Goal: Navigation & Orientation: Find specific page/section

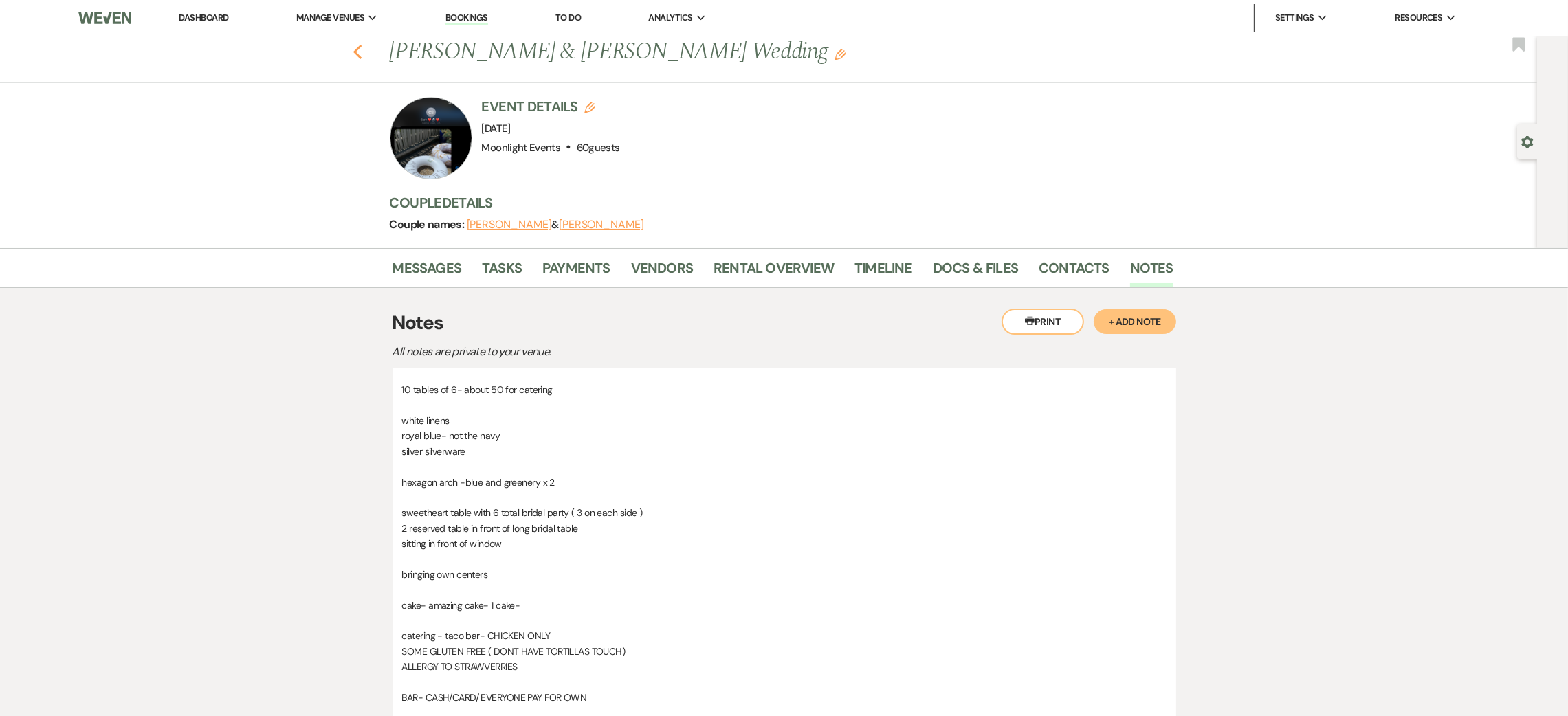
click at [362, 56] on icon "Previous" at bounding box center [358, 53] width 11 height 17
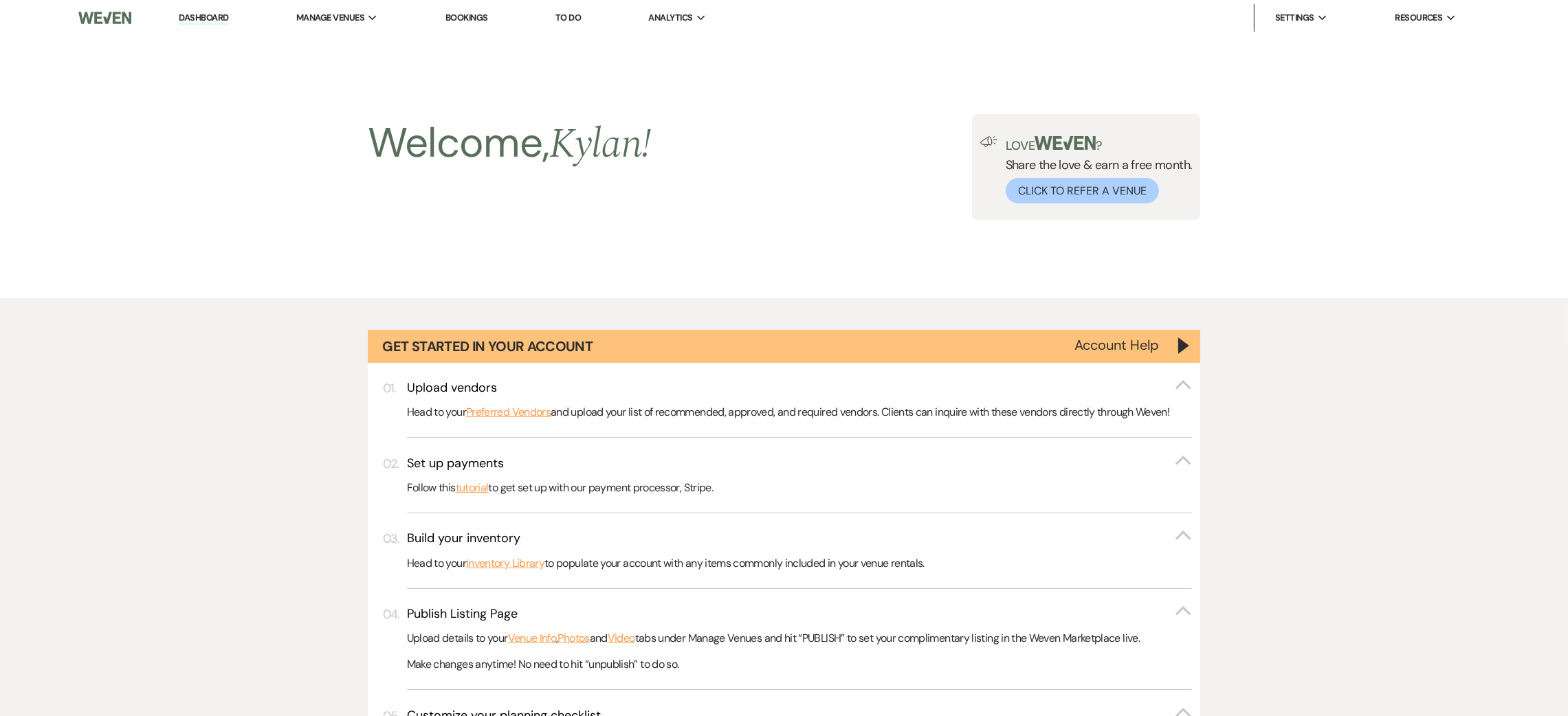
scroll to position [1235, 0]
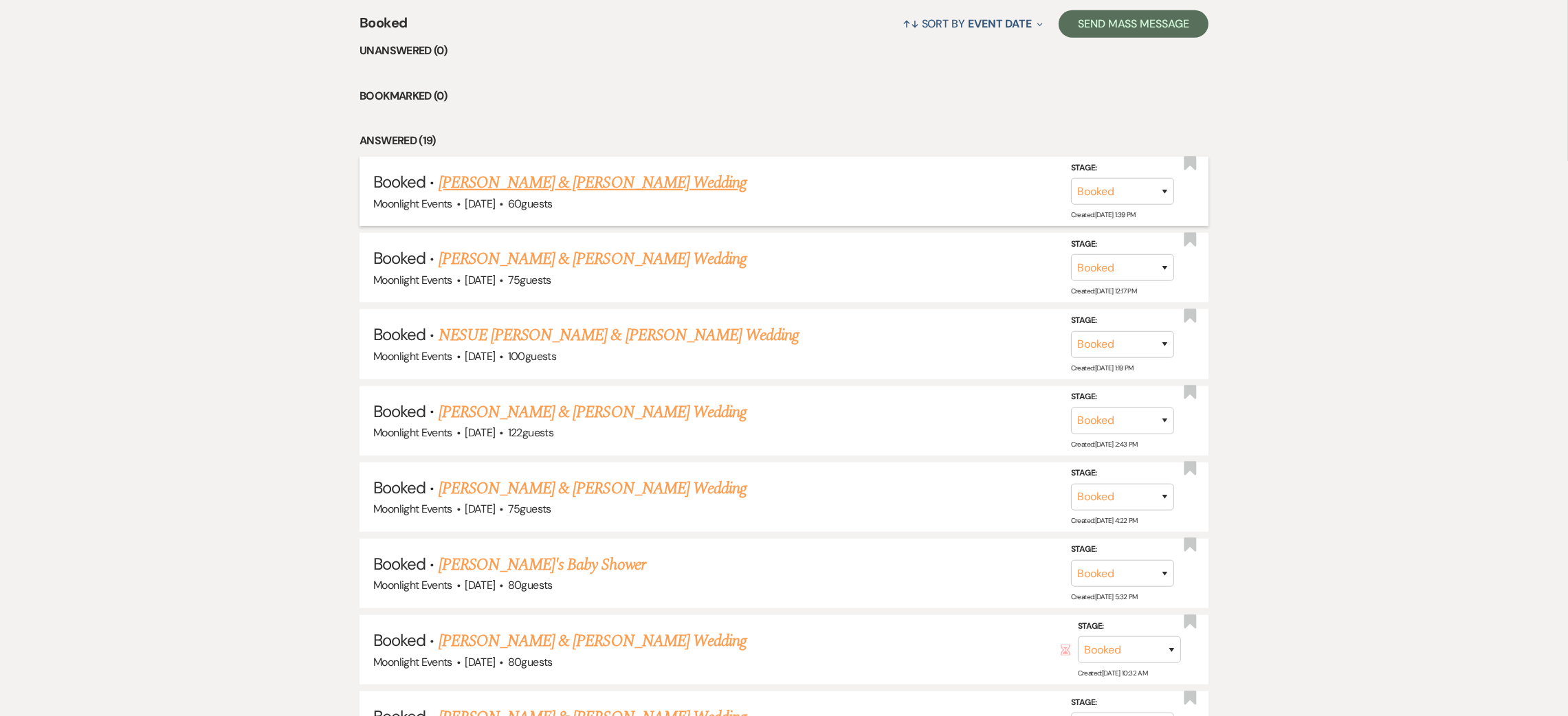
click at [646, 189] on link "[PERSON_NAME] & [PERSON_NAME] Wedding" at bounding box center [593, 182] width 308 height 24
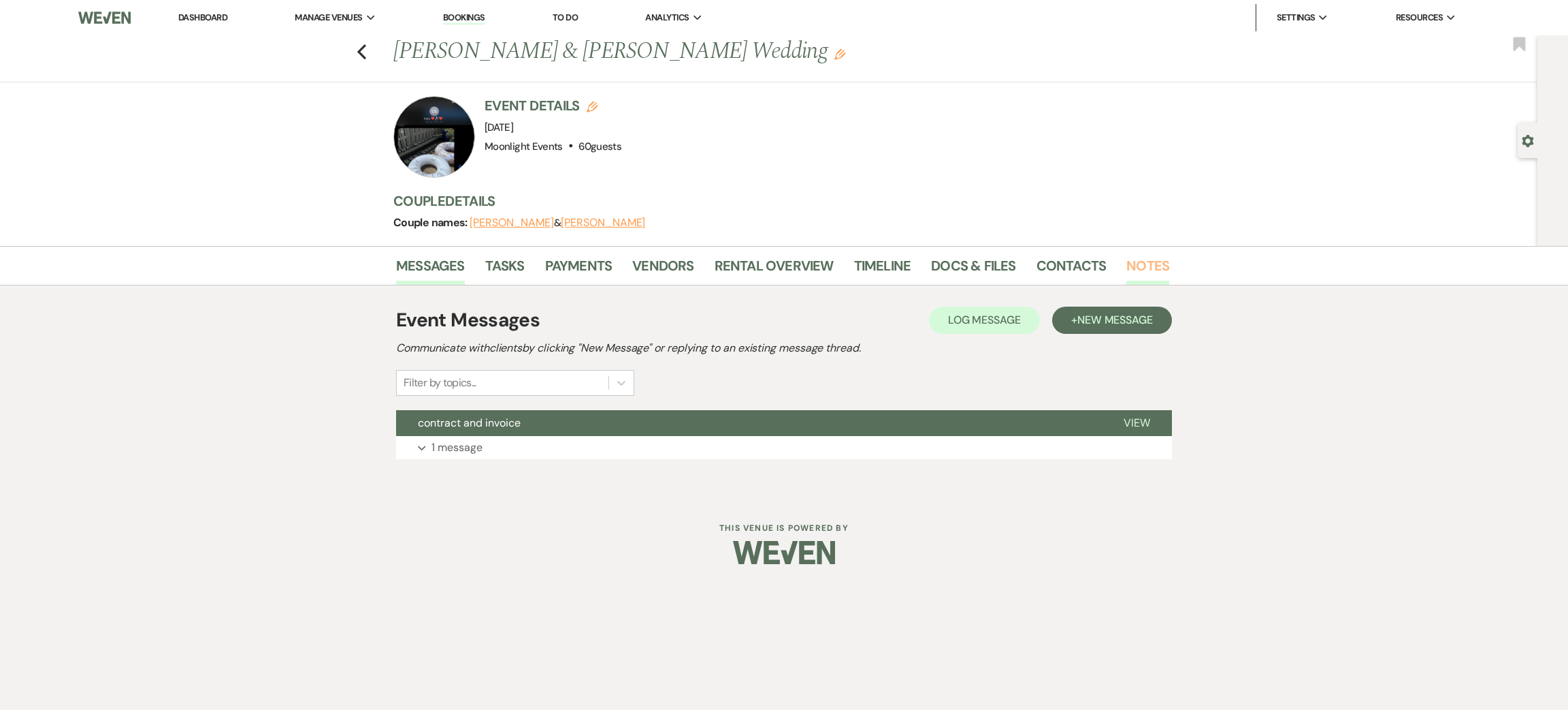
click at [1128, 264] on link "Notes" at bounding box center [1148, 270] width 43 height 30
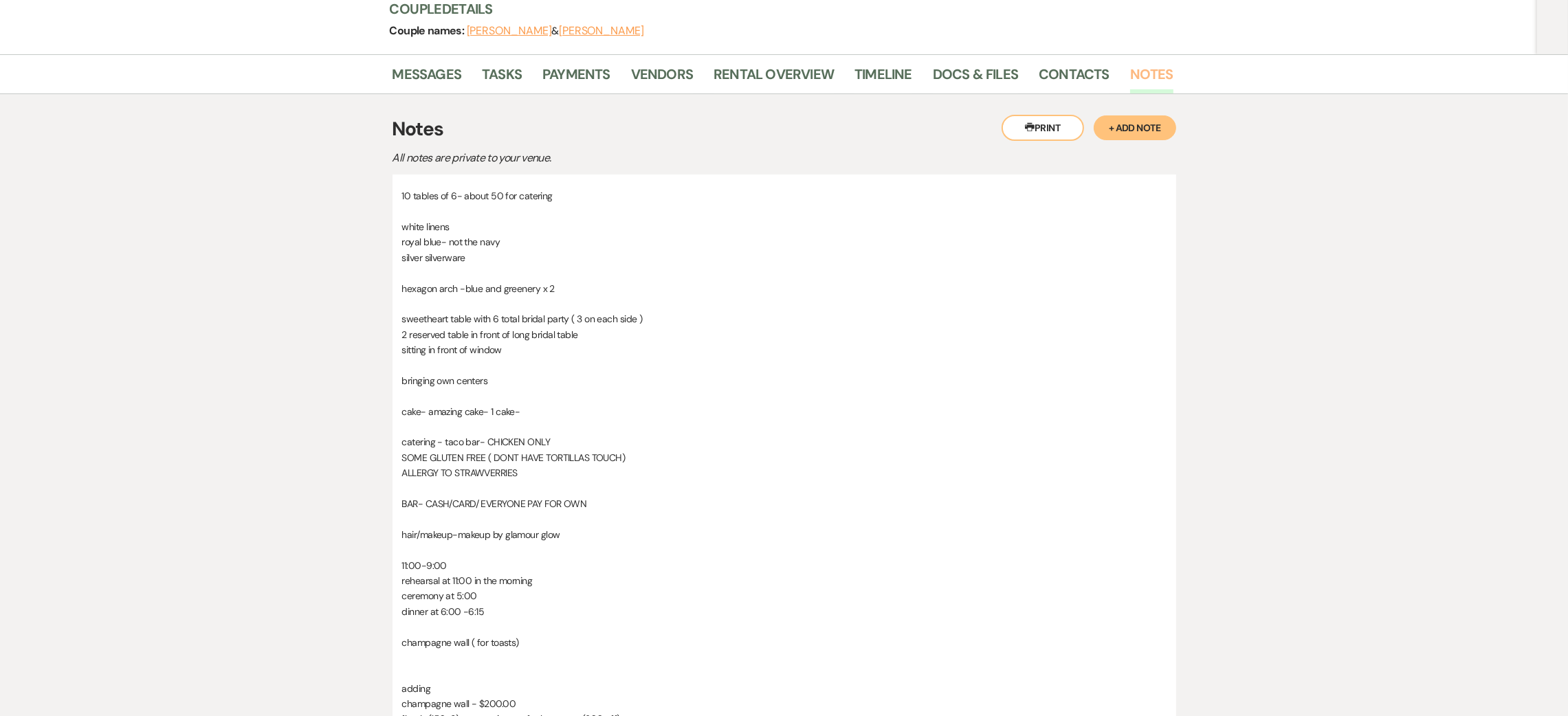
scroll to position [206, 0]
